Goal: Task Accomplishment & Management: Complete application form

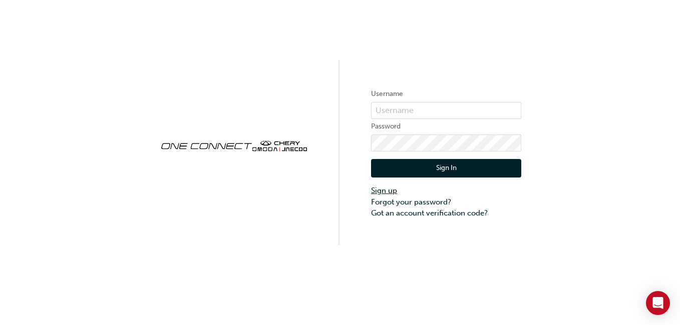
click at [385, 188] on link "Sign up" at bounding box center [446, 191] width 150 height 12
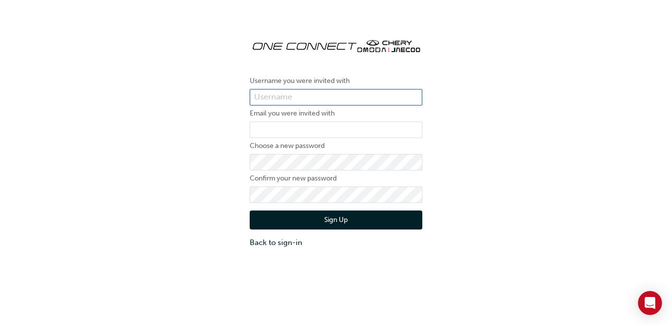
click at [341, 100] on input "text" at bounding box center [336, 97] width 173 height 17
type input "[PERSON_NAME]"
click at [326, 120] on form "Username you were invited with Brad Lindsay Email you were invited with Choose …" at bounding box center [336, 161] width 173 height 173
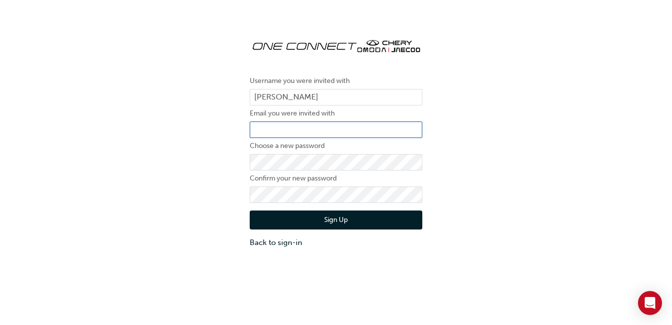
click at [319, 129] on input "email" at bounding box center [336, 130] width 173 height 17
click at [259, 131] on input "blindsay@smmg.com.au" at bounding box center [336, 130] width 173 height 17
type input "[PERSON_NAME][EMAIL_ADDRESS][PERSON_NAME][DOMAIN_NAME]"
click at [502, 167] on div "Username you were invited with Brad Lindsay Email you were invited with bradley…" at bounding box center [336, 139] width 672 height 233
click at [340, 218] on button "Sign Up" at bounding box center [336, 220] width 173 height 19
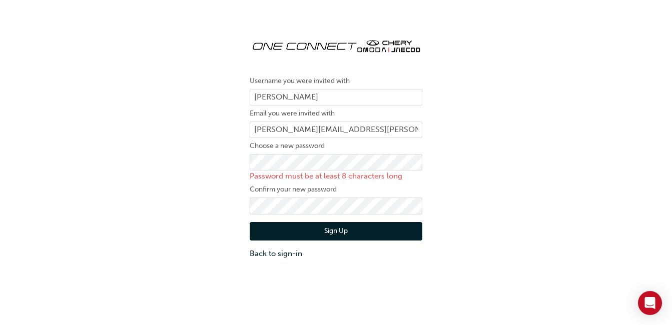
click at [340, 231] on button "Sign Up" at bounding box center [336, 231] width 173 height 19
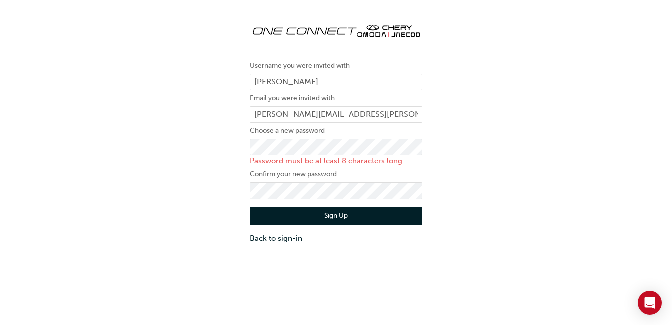
scroll to position [23, 0]
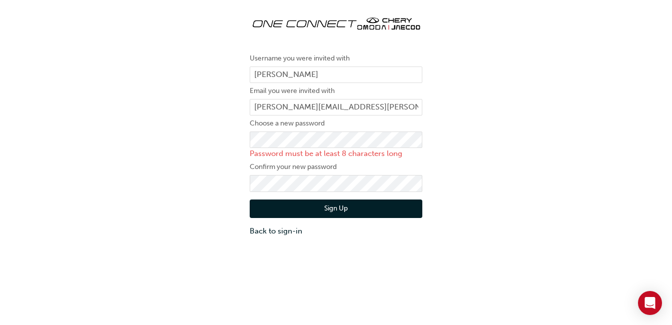
click at [376, 215] on button "Sign Up" at bounding box center [336, 209] width 173 height 19
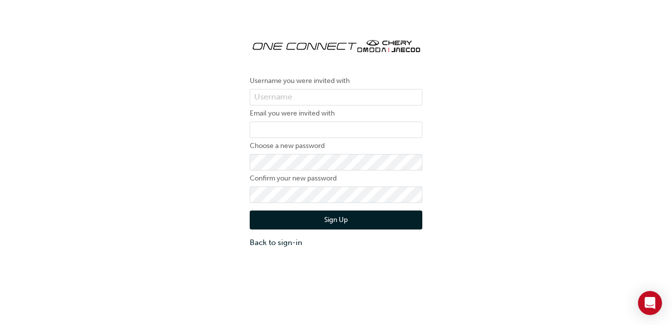
scroll to position [23, 0]
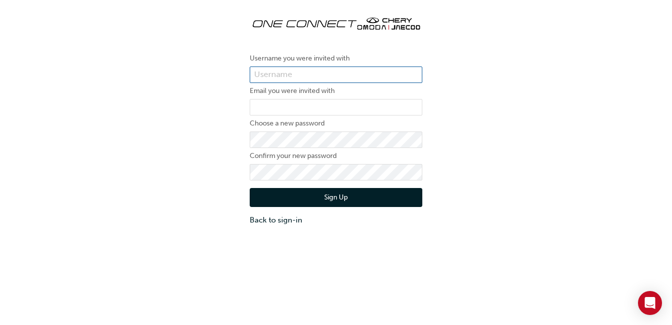
click at [280, 74] on input "text" at bounding box center [336, 75] width 173 height 17
type input "[PERSON_NAME]"
type input "[PERSON_NAME][EMAIL_ADDRESS][PERSON_NAME][DOMAIN_NAME]"
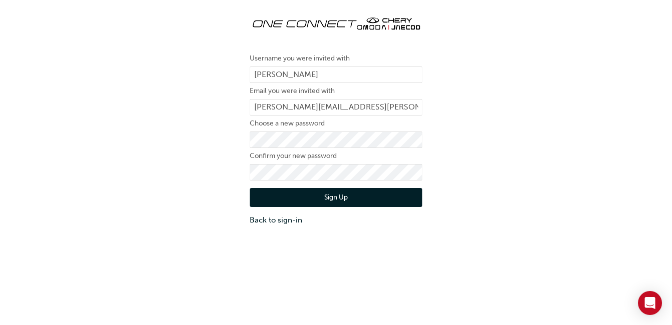
click at [380, 196] on button "Sign Up" at bounding box center [336, 197] width 173 height 19
click at [301, 196] on button "Sign Up" at bounding box center [336, 197] width 173 height 19
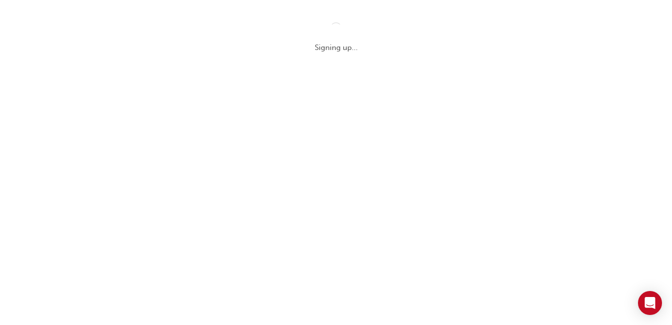
scroll to position [0, 0]
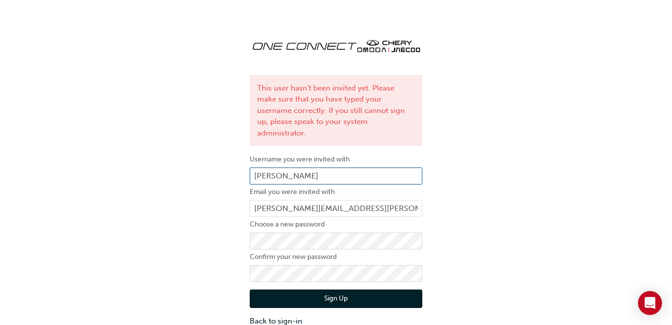
click at [330, 168] on input "[PERSON_NAME]" at bounding box center [336, 176] width 173 height 17
type input "B"
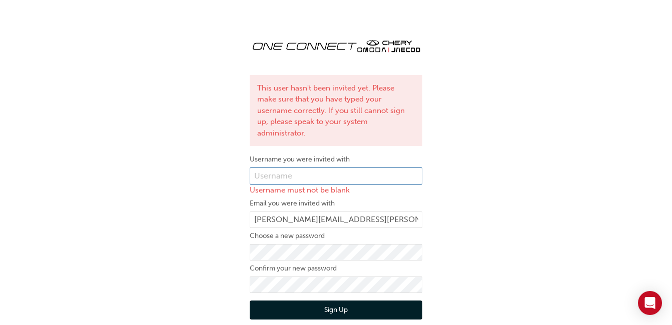
paste input "Jaecoo south [PERSON_NAME]"
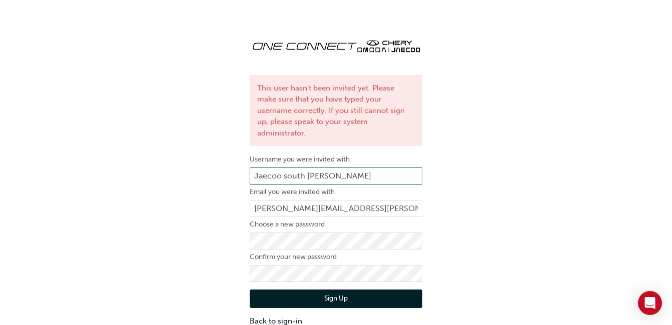
type input "Jaecoo south [PERSON_NAME]"
click at [330, 290] on button "Sign Up" at bounding box center [336, 299] width 173 height 19
